Goal: Obtain resource: Obtain resource

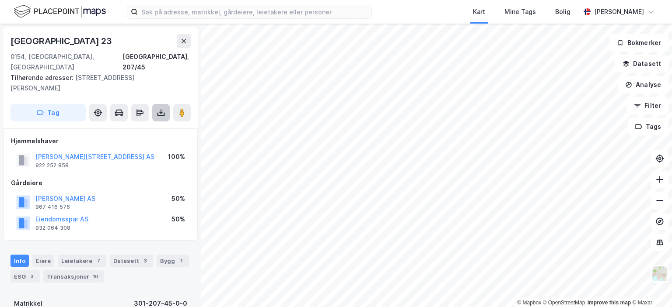
click at [158, 108] on icon at bounding box center [161, 112] width 9 height 9
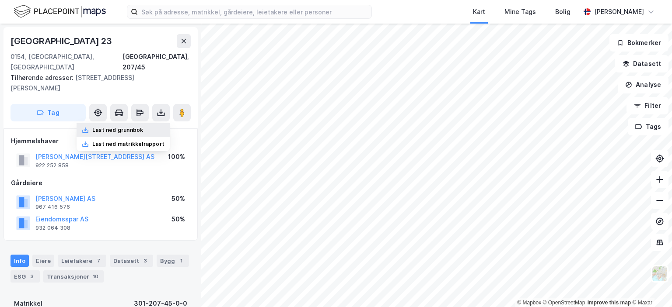
click at [114, 127] on div "Last ned grunnbok" at bounding box center [117, 130] width 51 height 7
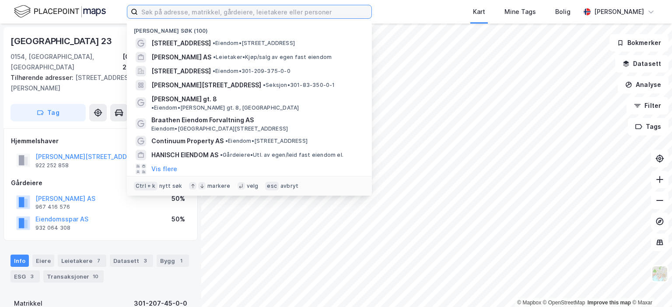
click at [202, 12] on input at bounding box center [255, 11] width 234 height 13
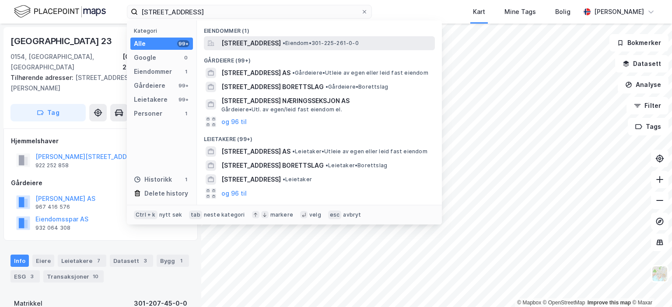
click at [269, 39] on span "[STREET_ADDRESS]" at bounding box center [250, 43] width 59 height 10
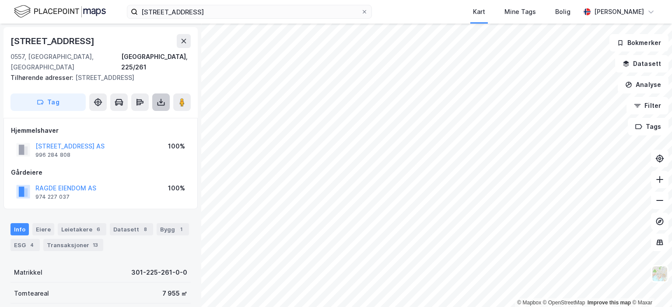
click at [159, 98] on icon at bounding box center [161, 102] width 9 height 9
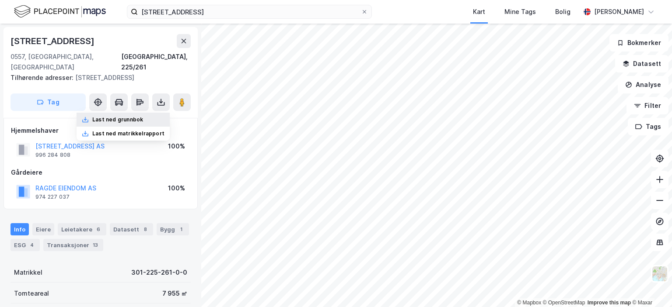
click at [143, 116] on div "Last ned grunnbok" at bounding box center [117, 119] width 51 height 7
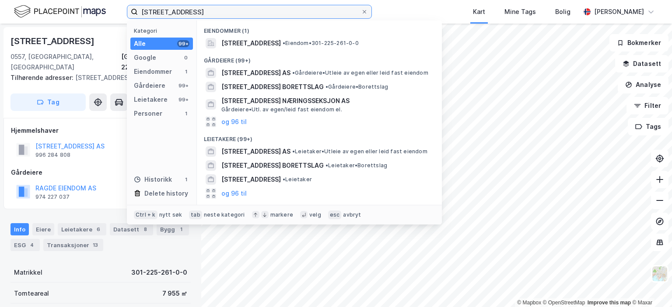
click at [195, 13] on input "[STREET_ADDRESS]" at bounding box center [249, 11] width 223 height 13
drag, startPoint x: 195, startPoint y: 13, endPoint x: 104, endPoint y: 21, distance: 90.9
click at [104, 21] on div "[STREET_ADDRESS] Kategori Alle 99+ Google 0 Eiendommer 1 Gårdeiere 99+ Leietake…" at bounding box center [336, 12] width 672 height 24
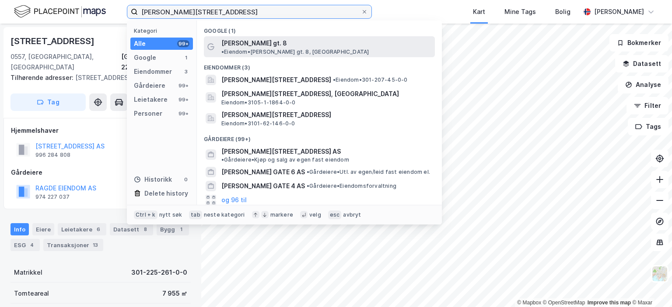
type input "[PERSON_NAME][STREET_ADDRESS]"
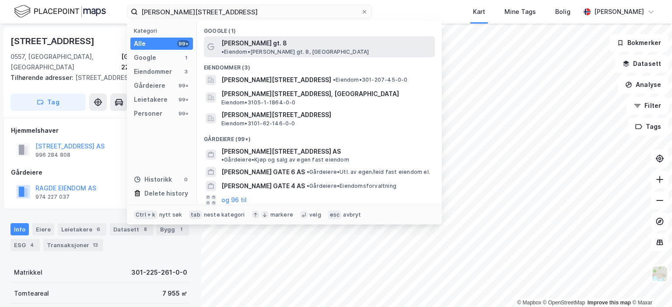
click at [254, 47] on span "[PERSON_NAME] gt. 8" at bounding box center [254, 43] width 66 height 10
